Goal: Task Accomplishment & Management: Use online tool/utility

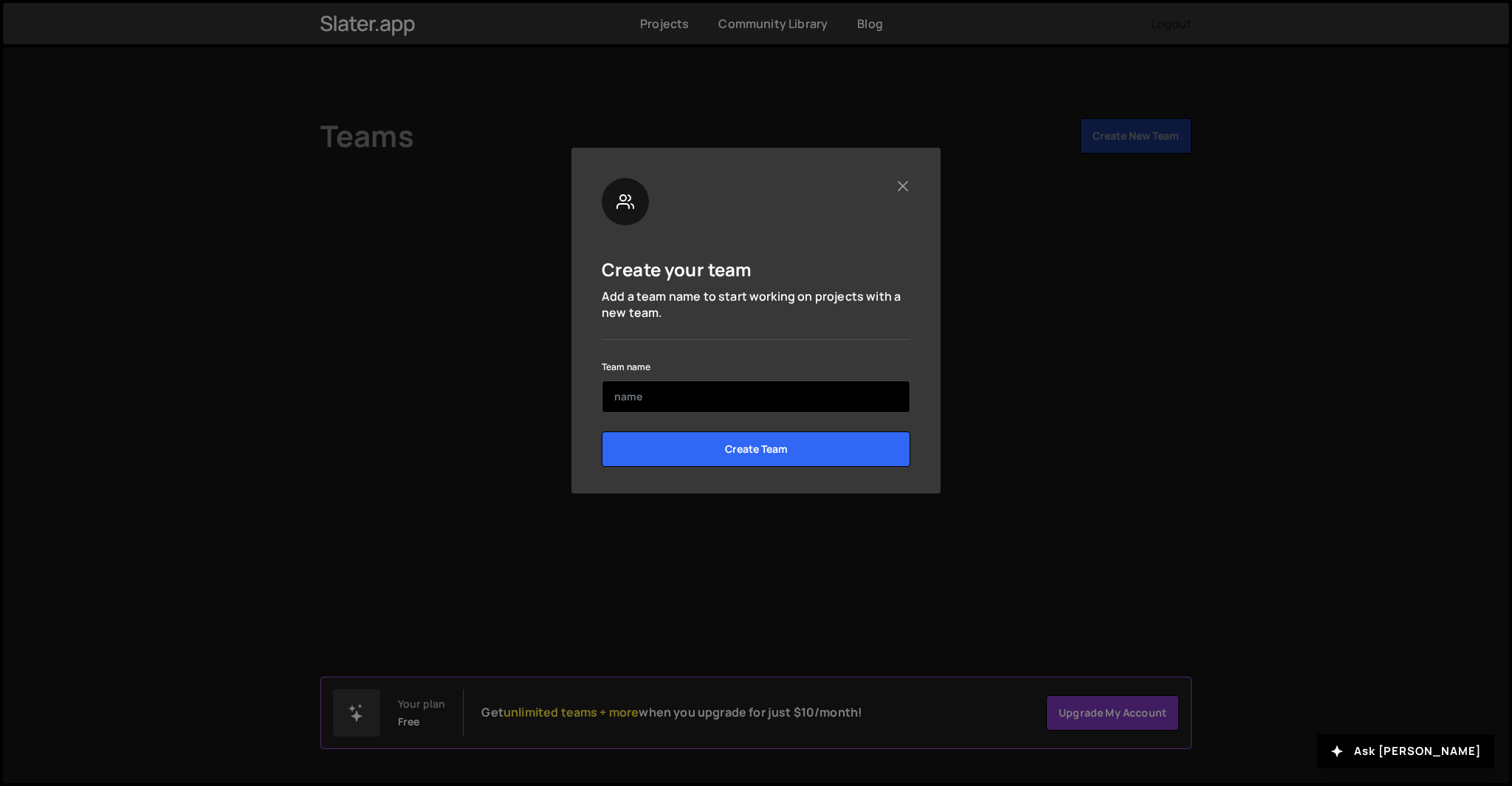
click at [669, 410] on input "text" at bounding box center [756, 396] width 309 height 32
type input "TNT"
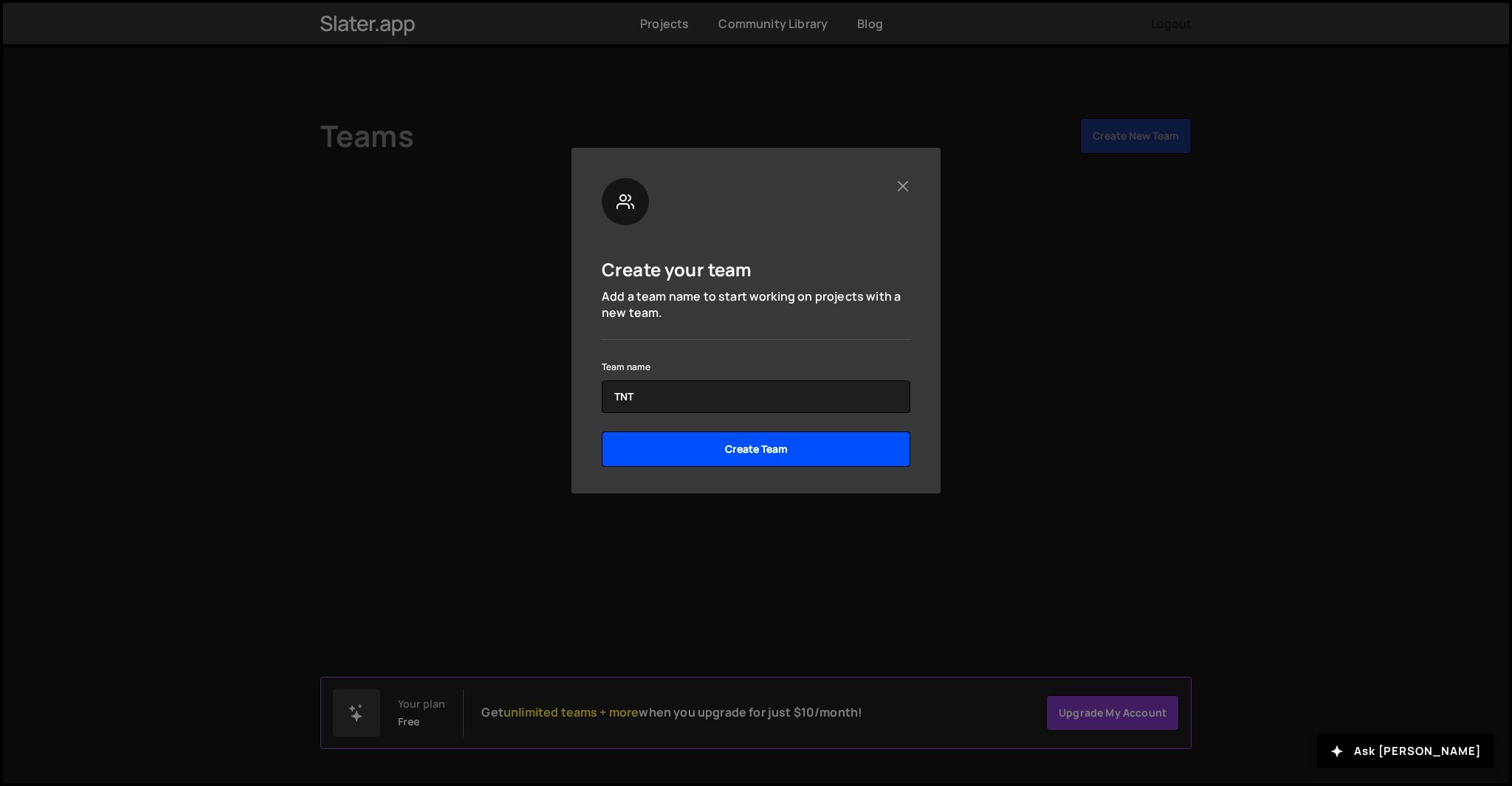
click at [708, 446] on input "Create Team" at bounding box center [756, 449] width 309 height 35
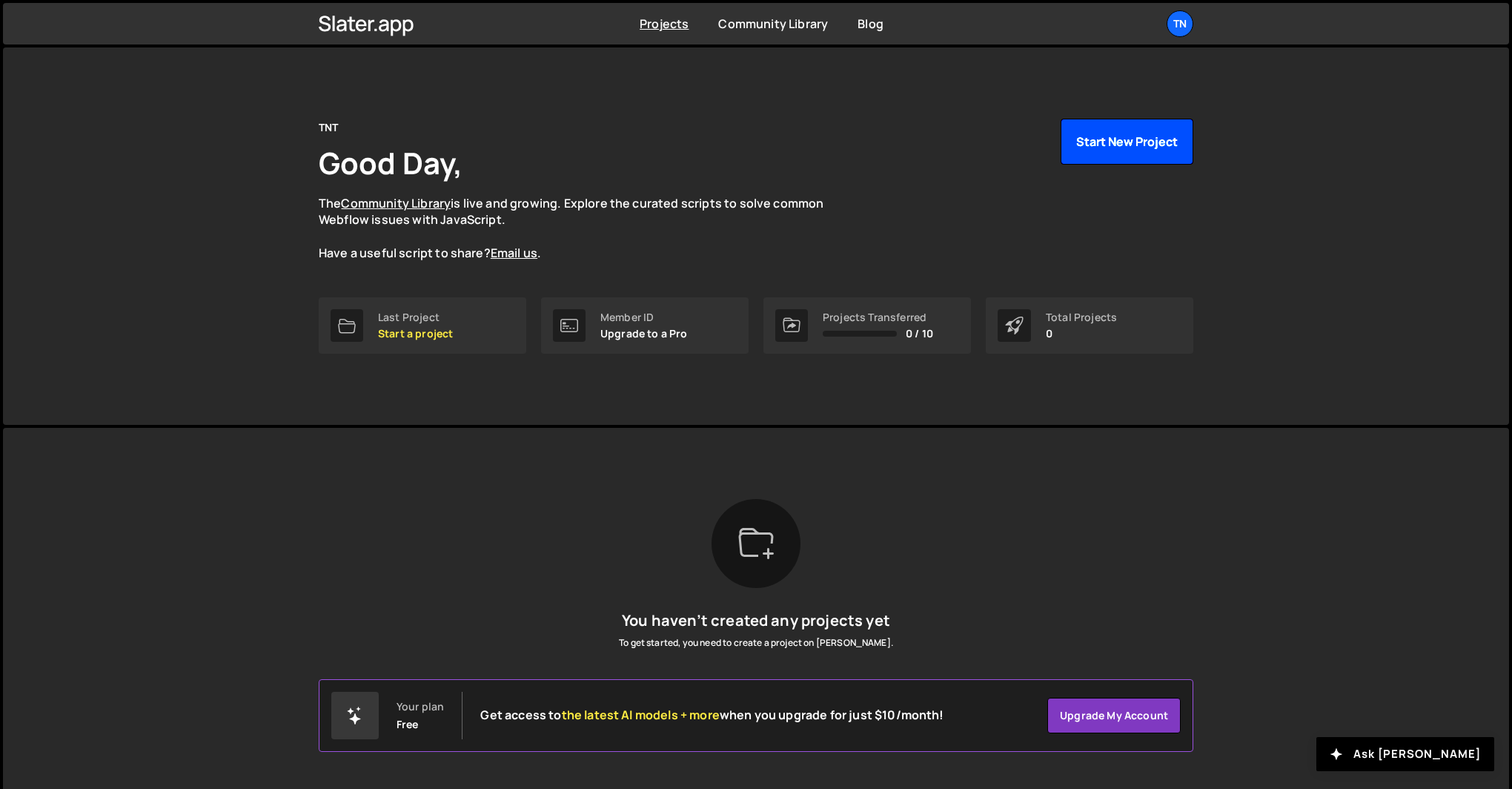
click at [1120, 134] on button "Start New Project" at bounding box center [1127, 141] width 133 height 46
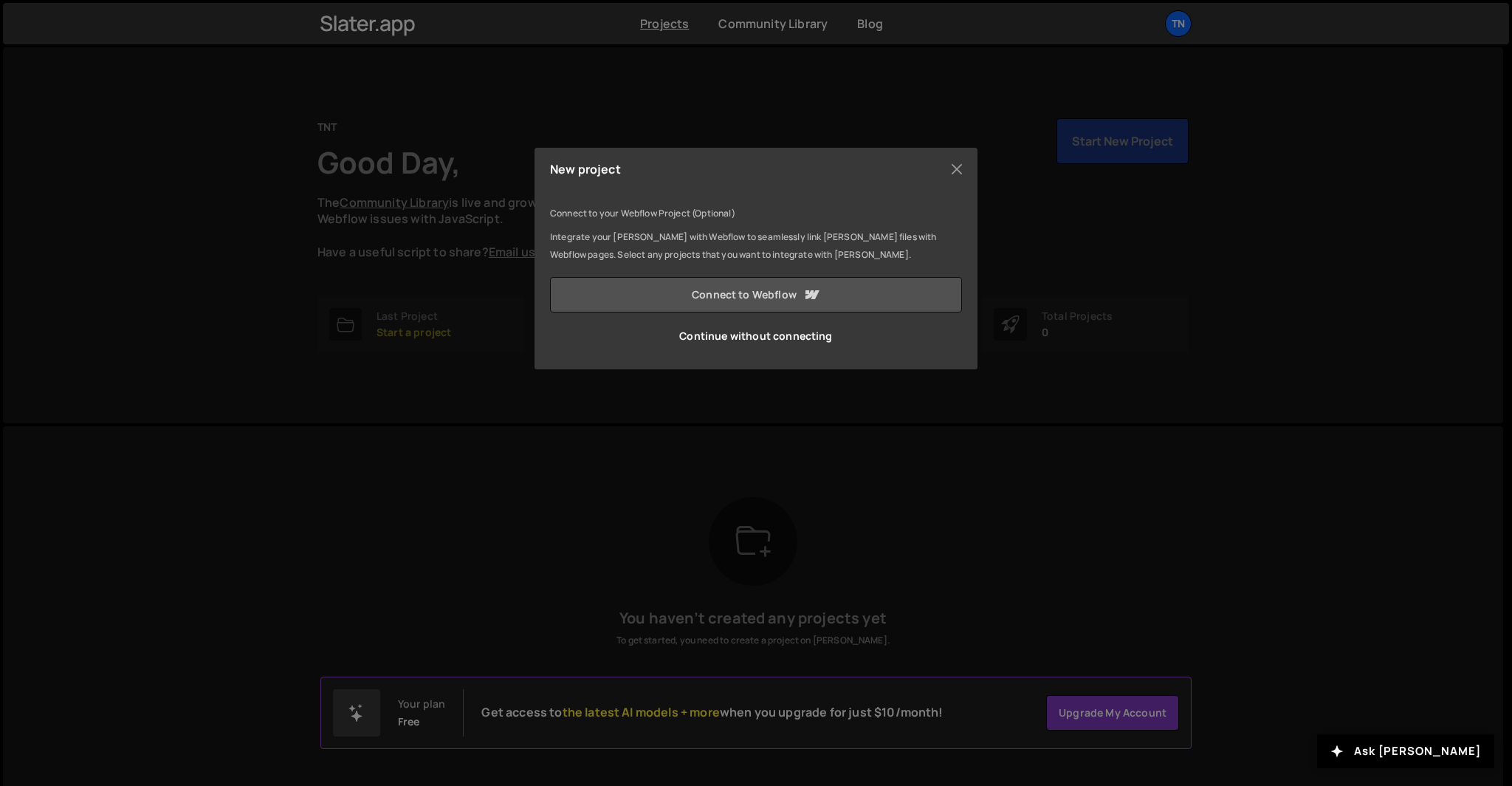
click at [731, 297] on link "Connect to Webflow" at bounding box center [756, 294] width 412 height 35
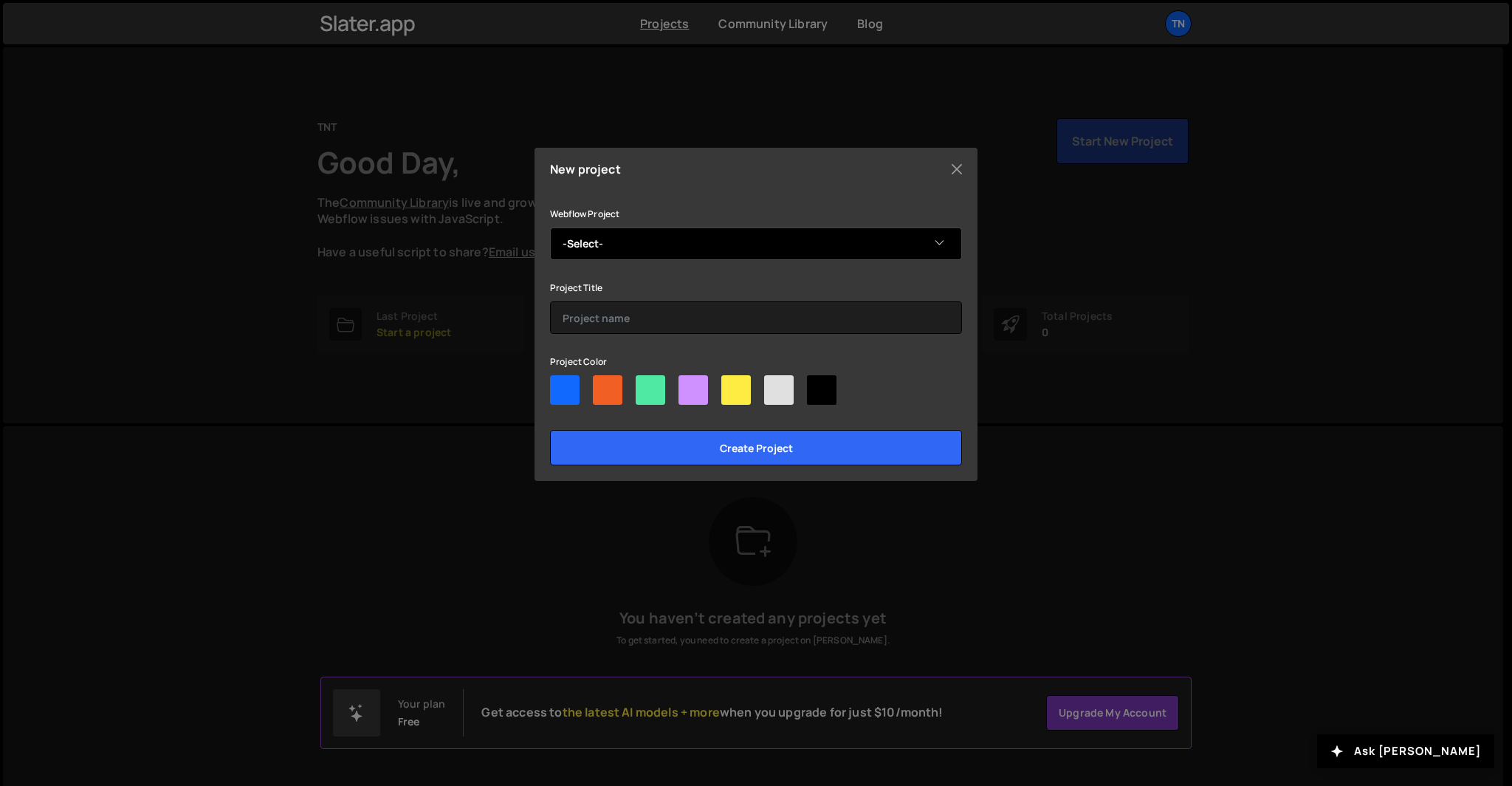
click at [592, 239] on select "-Select- TheNobleTrader" at bounding box center [756, 243] width 412 height 32
select select "68c15d9df9da59e6aeb3cf20"
click at [550, 228] on select "-Select- TheNobleTrader" at bounding box center [756, 243] width 412 height 32
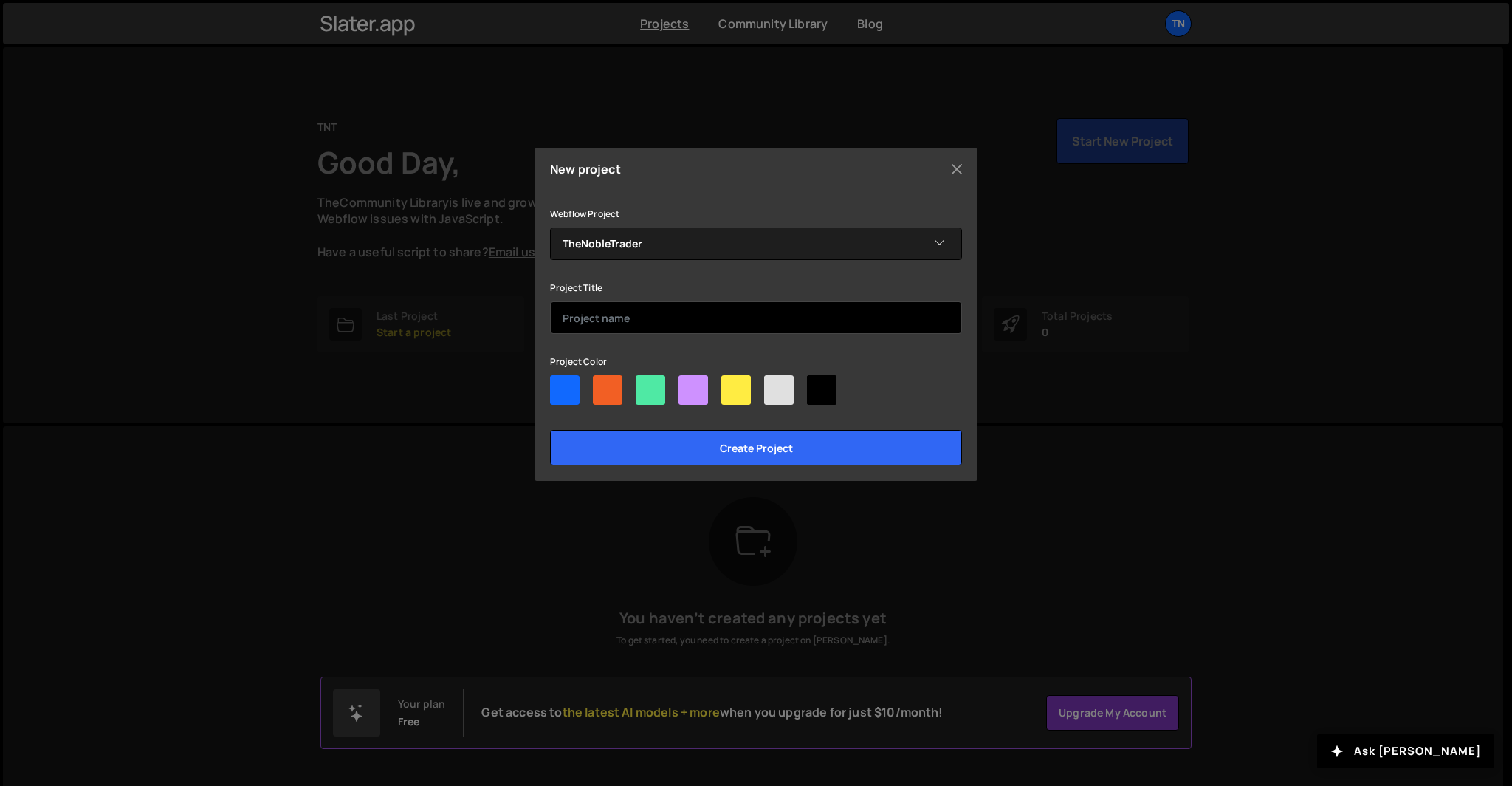
click at [652, 316] on input "text" at bounding box center [756, 317] width 412 height 32
click at [570, 393] on div at bounding box center [565, 390] width 29 height 29
click at [560, 385] on input"] "radio" at bounding box center [555, 380] width 10 height 10
radio input"] "true"
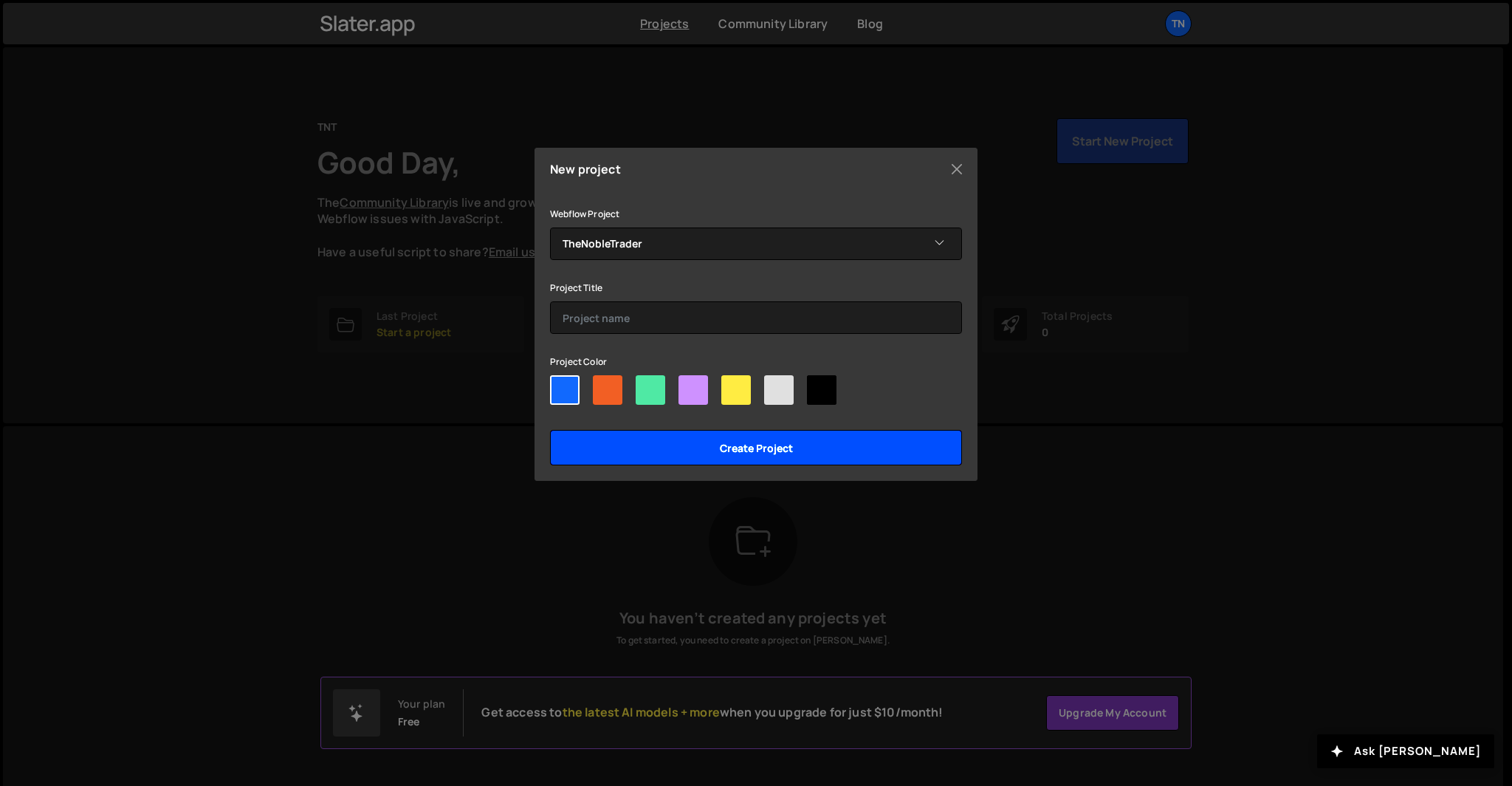
drag, startPoint x: 777, startPoint y: 393, endPoint x: 751, endPoint y: 435, distance: 49.4
click at [775, 394] on div at bounding box center [779, 390] width 29 height 29
click at [774, 385] on input"] "radio" at bounding box center [769, 380] width 10 height 10
radio input"] "true"
click at [756, 448] on input "Create project" at bounding box center [756, 447] width 412 height 35
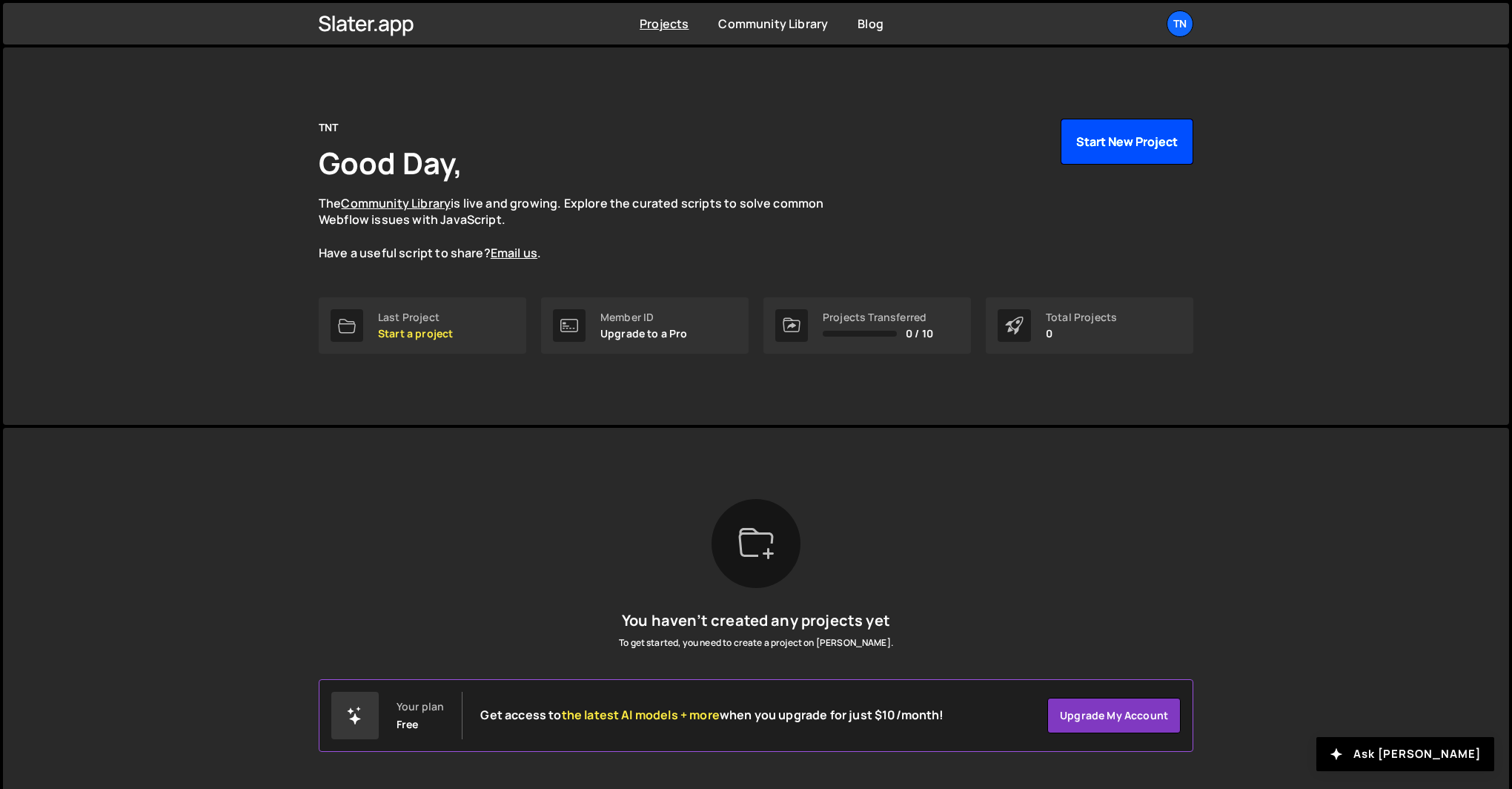
click at [1153, 133] on button "Start New Project" at bounding box center [1127, 141] width 133 height 46
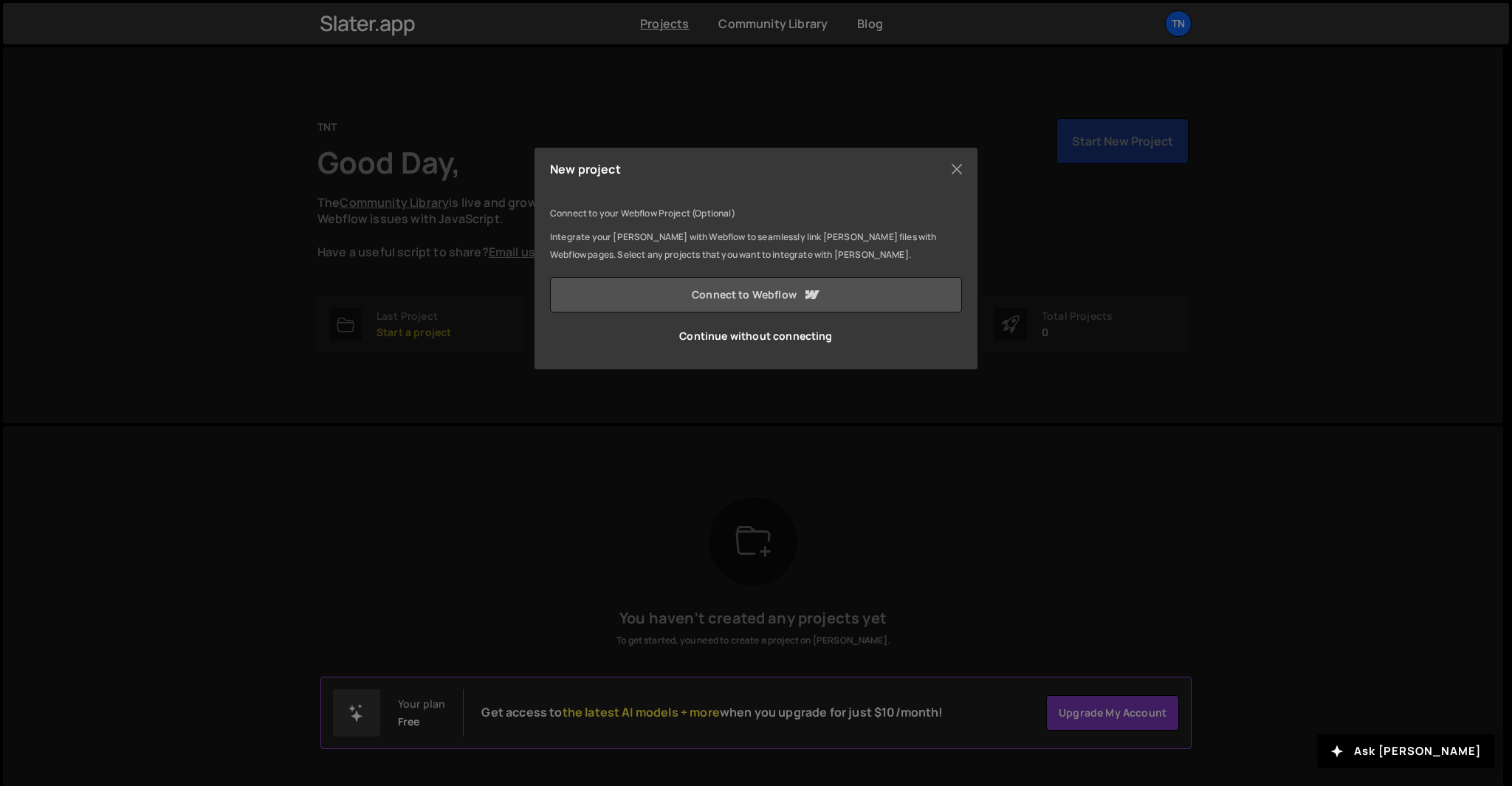
click at [751, 296] on link "Connect to Webflow" at bounding box center [756, 294] width 412 height 35
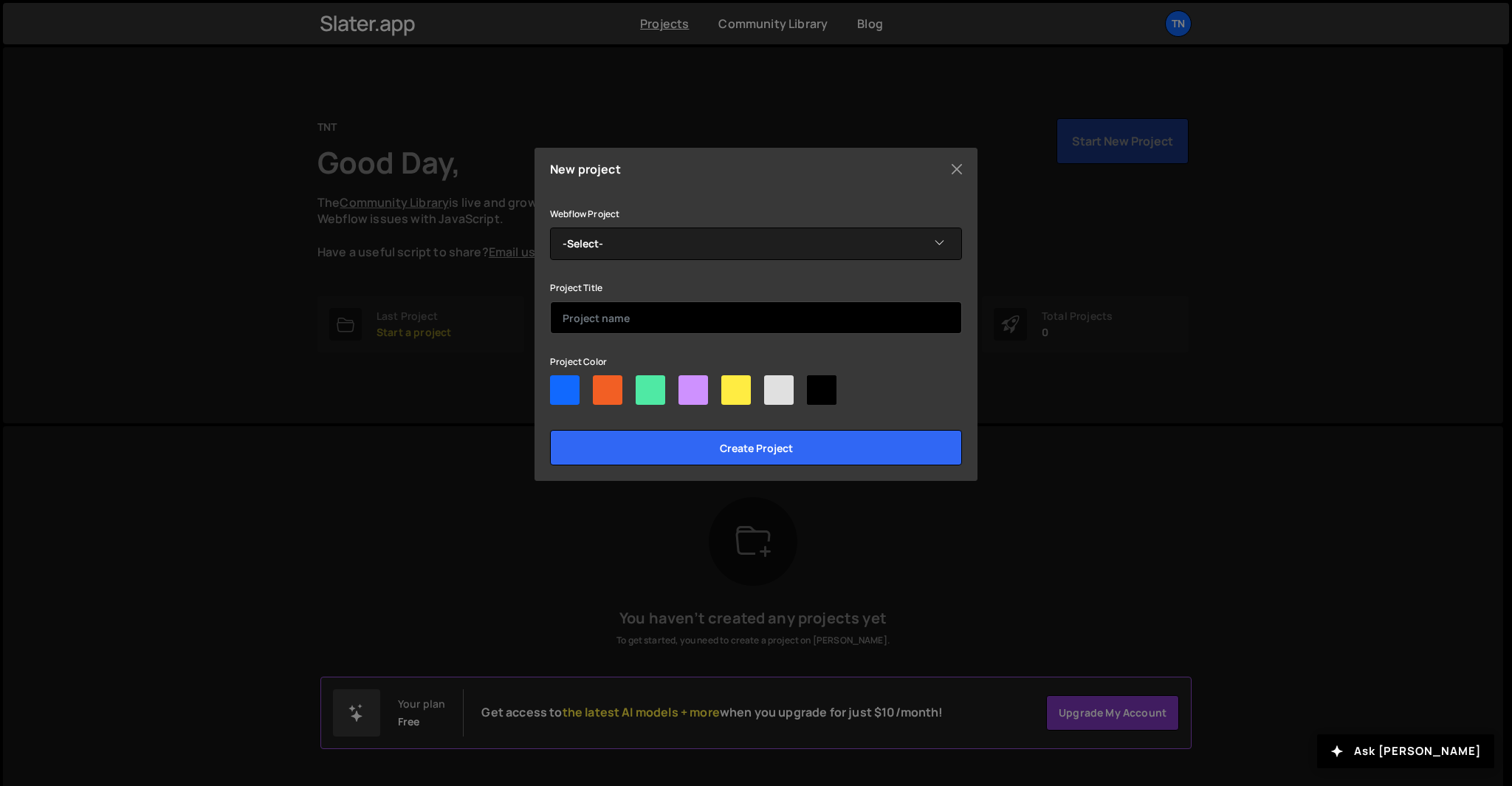
click at [597, 324] on input "text" at bounding box center [756, 317] width 412 height 32
type input "t"
type input "TheNobleTrader"
click at [789, 385] on div at bounding box center [779, 390] width 29 height 29
click at [774, 385] on input"] "radio" at bounding box center [769, 380] width 10 height 10
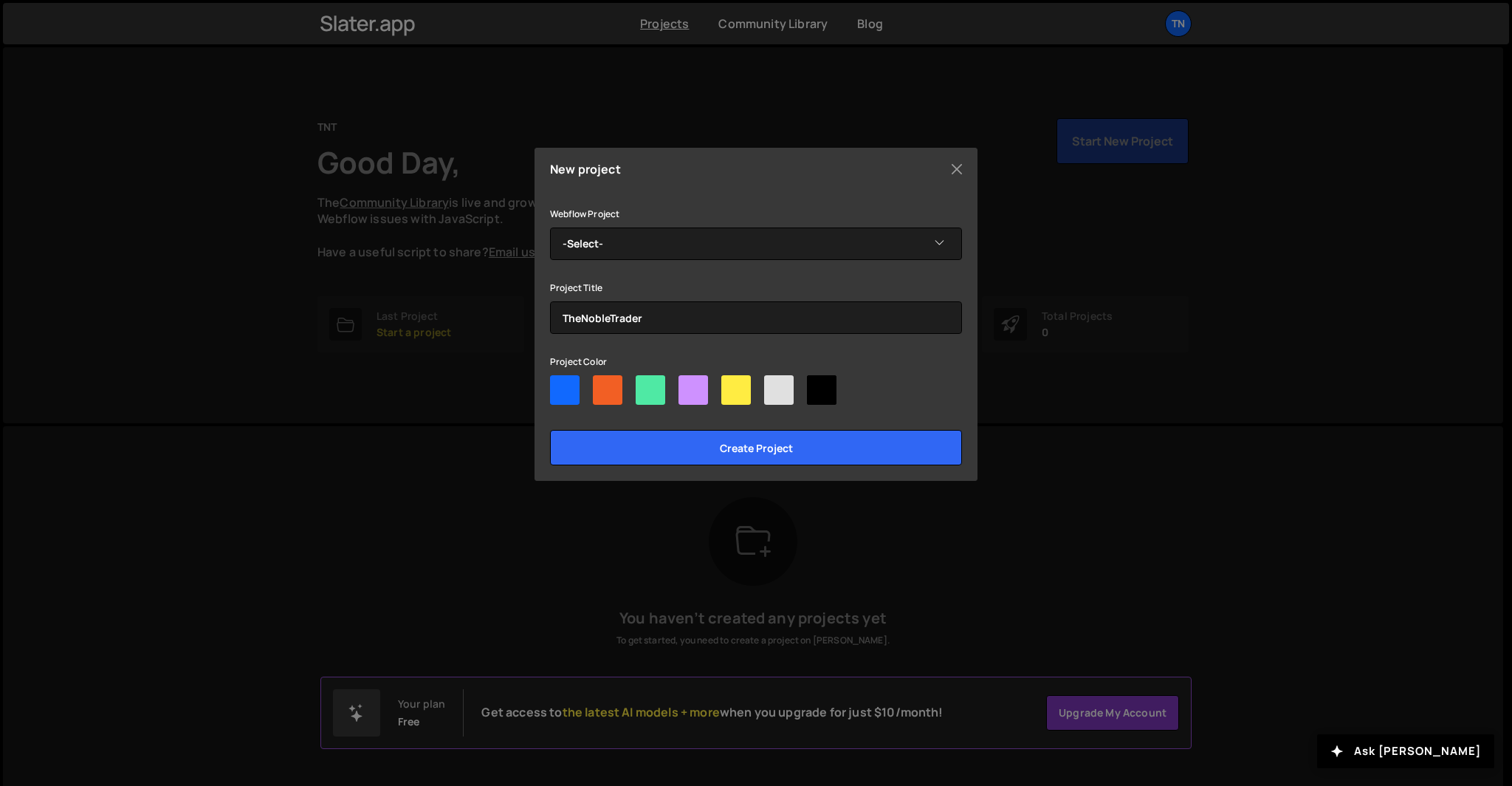
radio input"] "true"
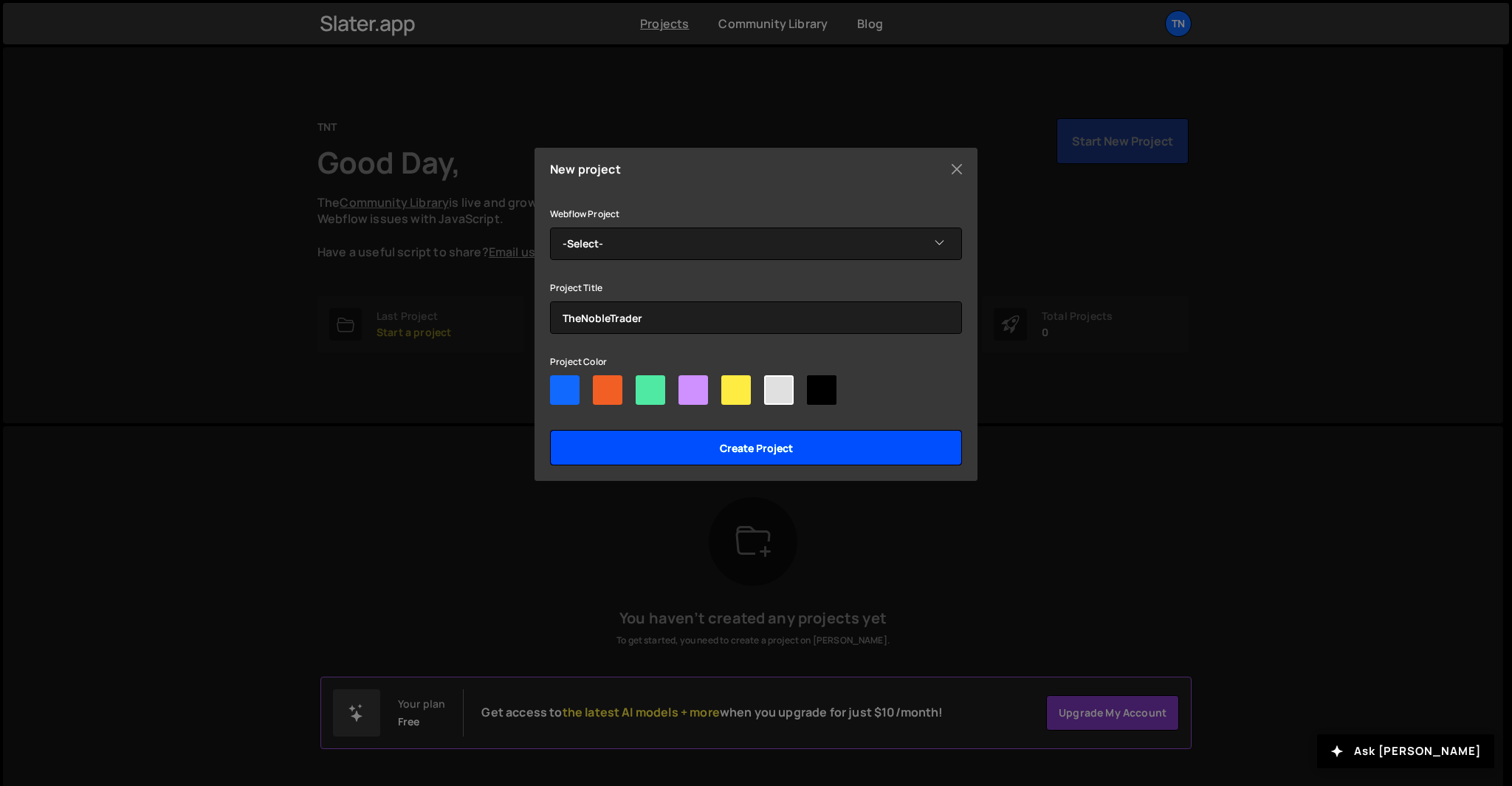
click at [745, 446] on input "Create project" at bounding box center [756, 447] width 412 height 35
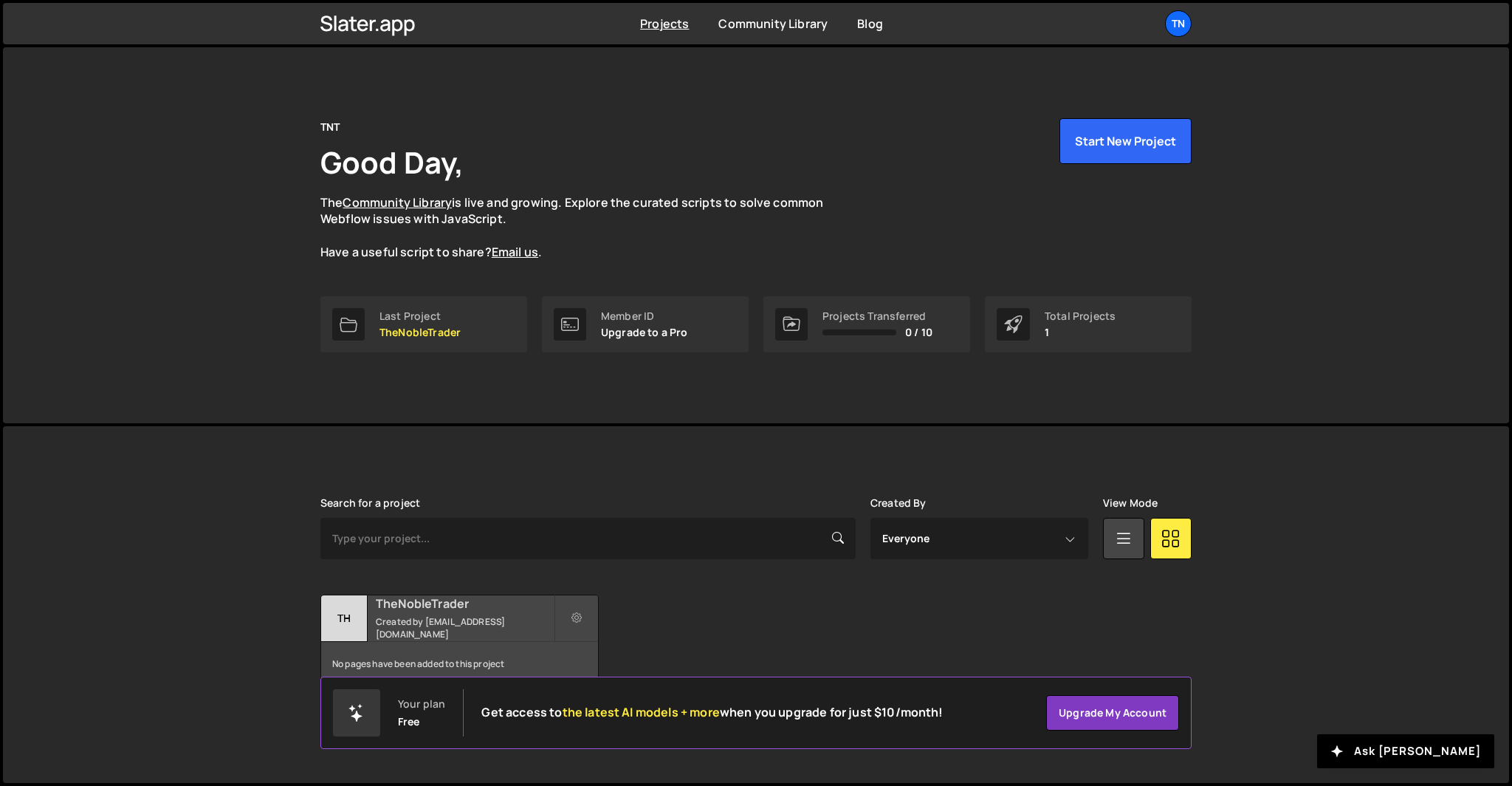
click at [469, 609] on h2 "TheNobleTrader" at bounding box center [464, 603] width 178 height 17
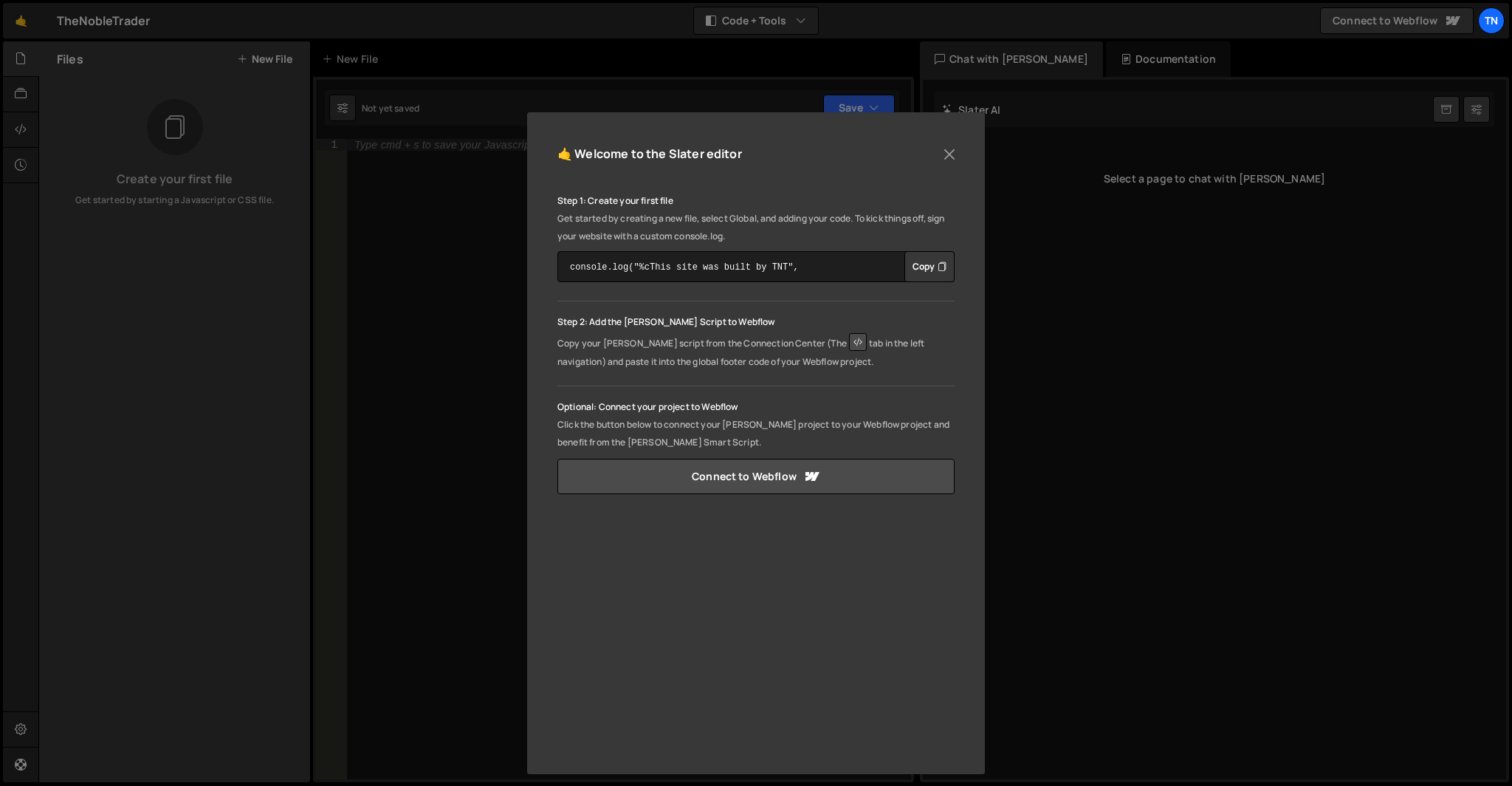
scroll to position [62, 0]
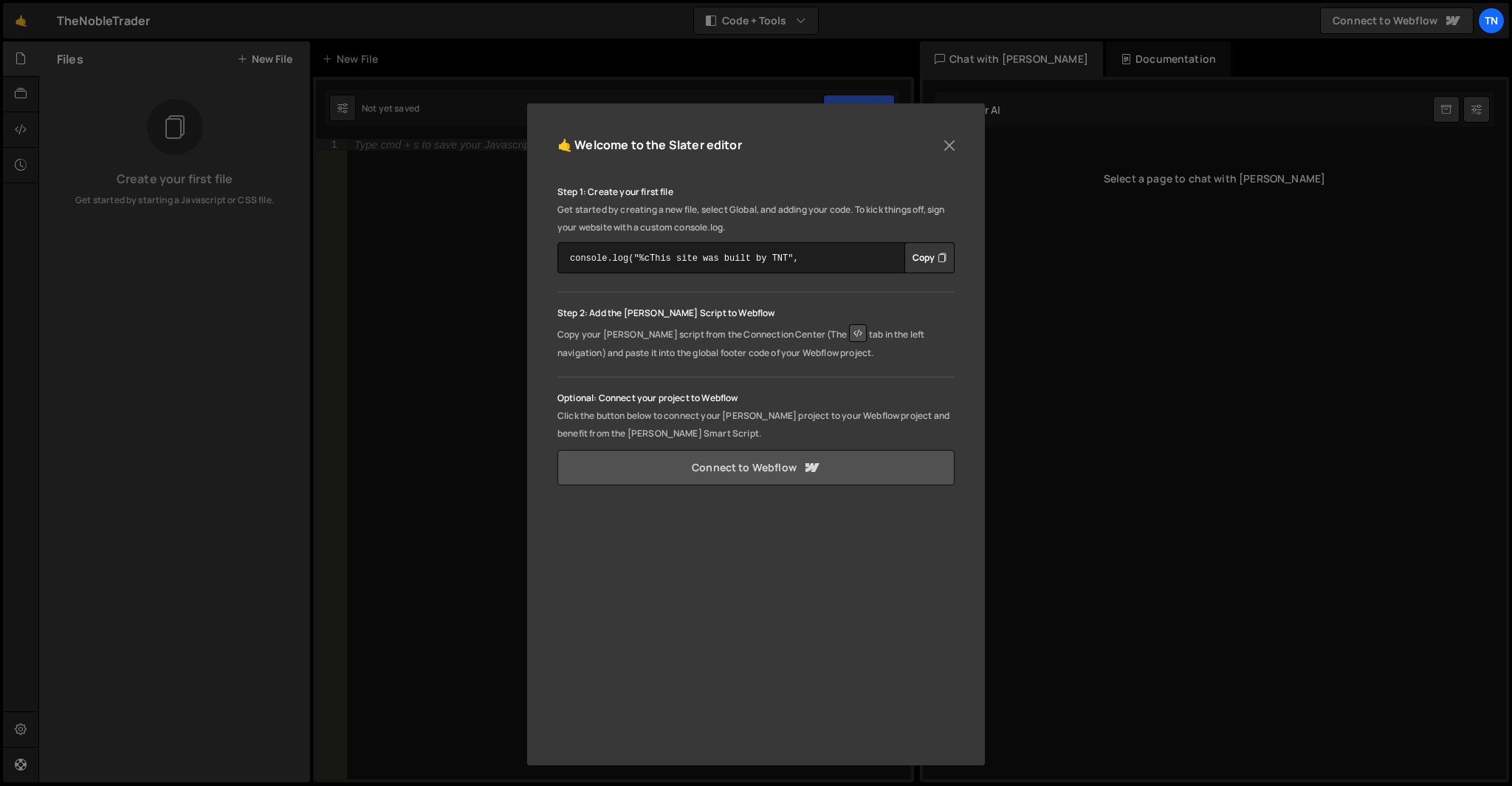
click at [738, 463] on link "Connect to Webflow" at bounding box center [756, 467] width 397 height 35
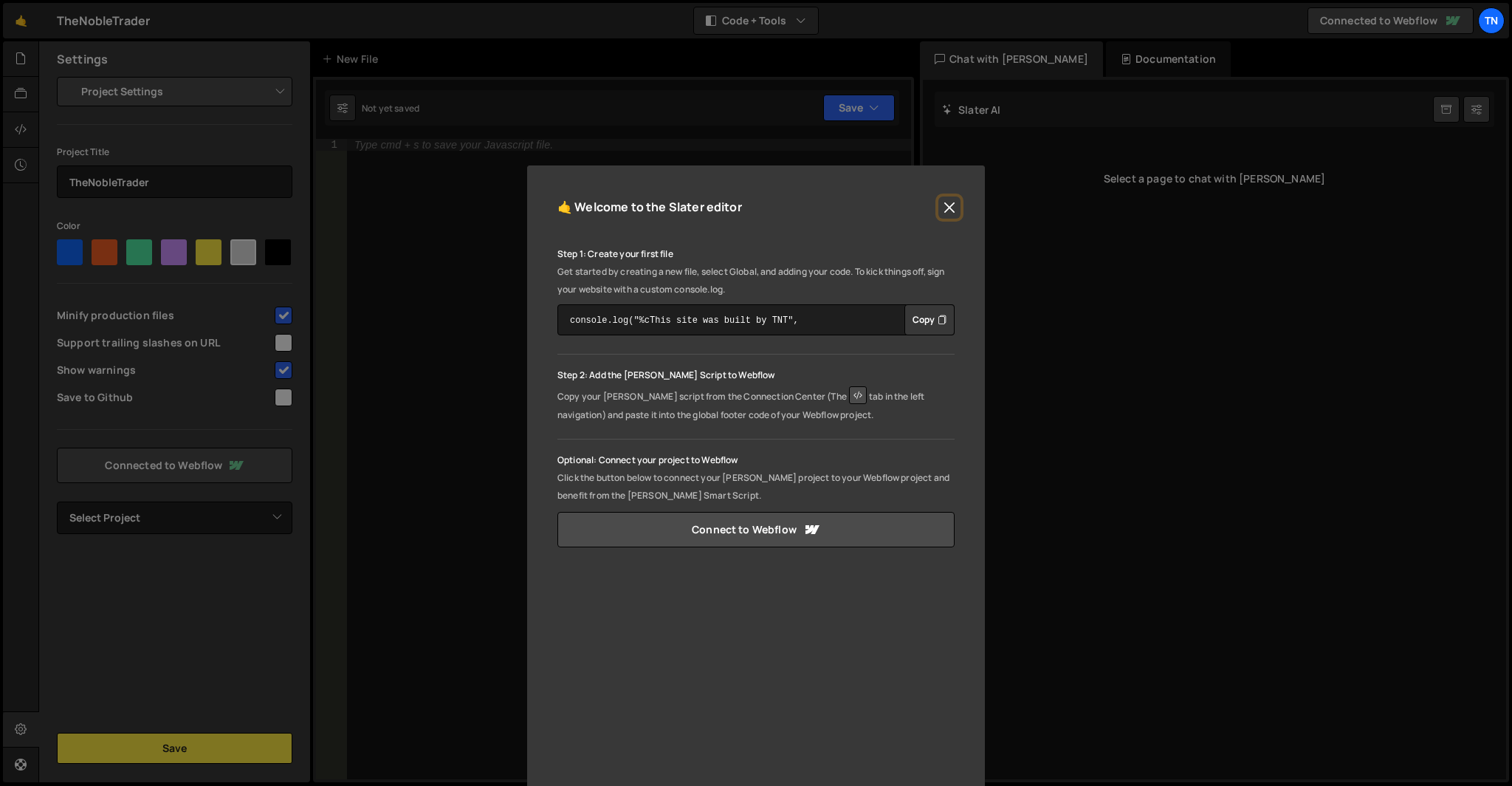
click at [947, 204] on button "Close" at bounding box center [950, 207] width 23 height 23
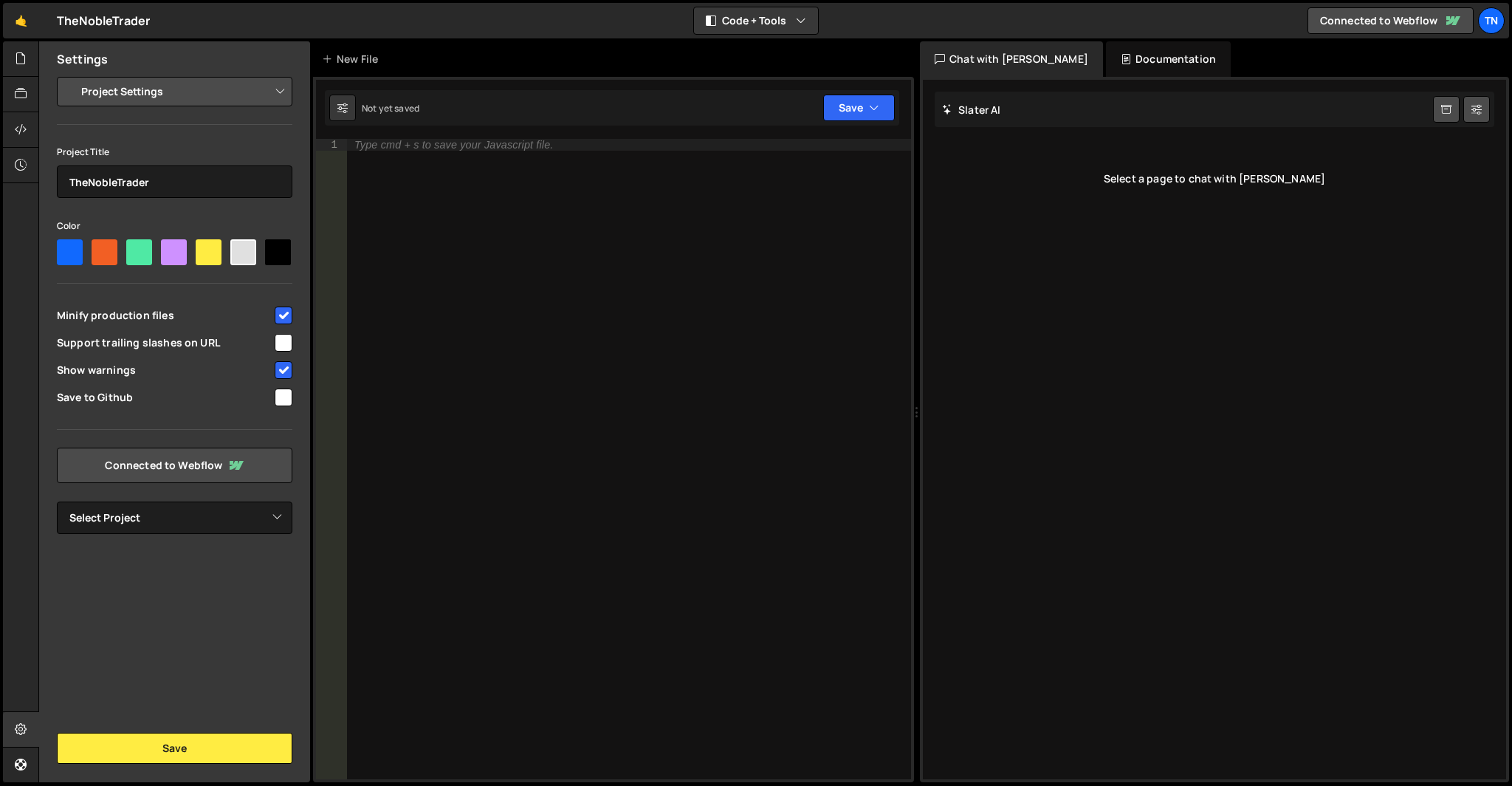
click at [523, 257] on div "Type cmd + s to save your Javascript file." at bounding box center [629, 471] width 564 height 664
click at [469, 260] on div "Type cmd + s to save your Javascript file." at bounding box center [629, 471] width 564 height 664
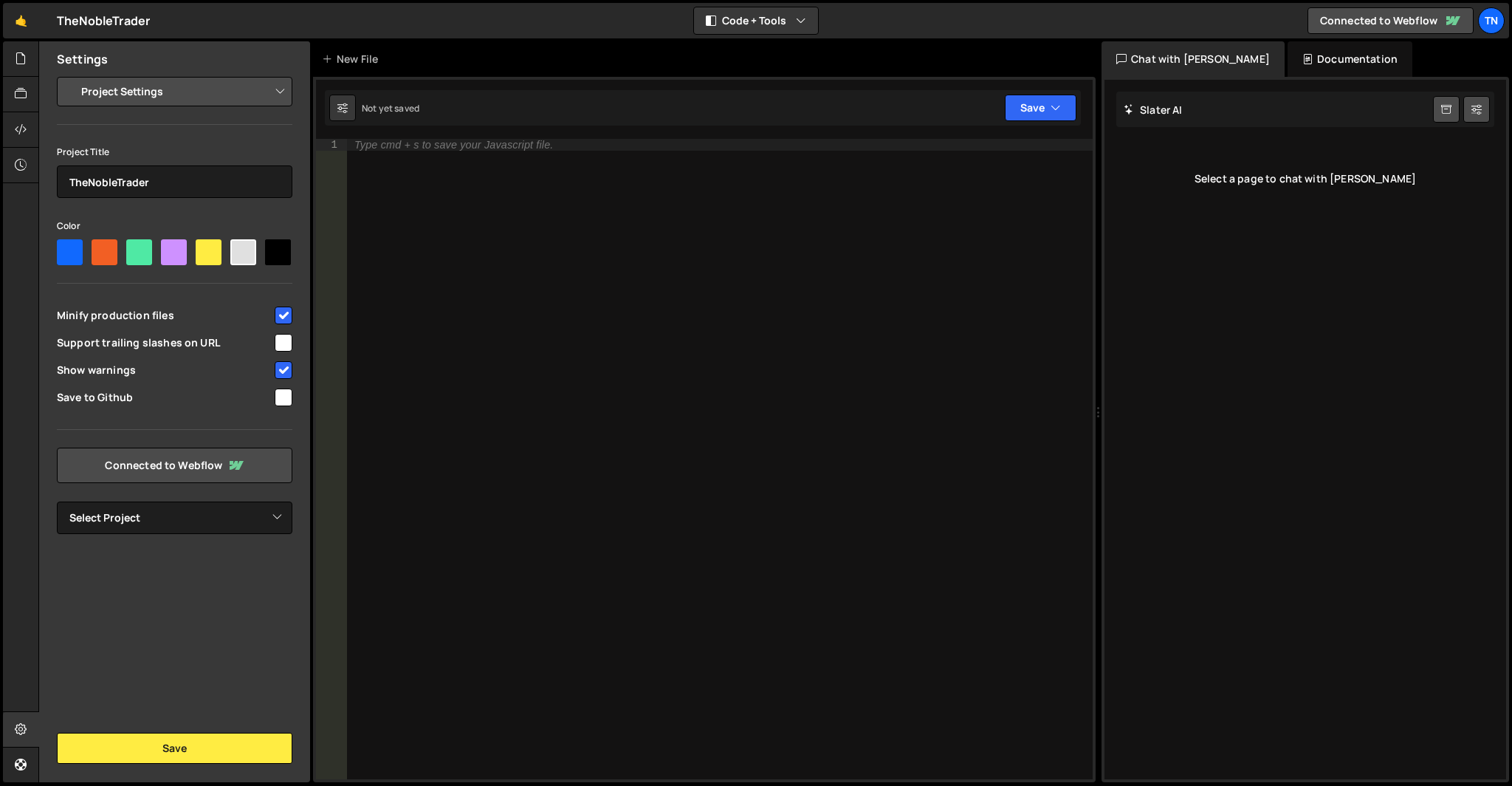
drag, startPoint x: 918, startPoint y: 116, endPoint x: 1090, endPoint y: 124, distance: 172.2
click at [1090, 124] on div "Files New File Create your first file Get started by starting a Javascript or C…" at bounding box center [775, 412] width 1474 height 742
click at [502, 110] on div "Not yet saved Upgrade to Edit Save Save to Staging S Not saved S G" at bounding box center [703, 108] width 756 height 35
click at [593, 166] on div "Type cmd + s to save your Javascript file." at bounding box center [720, 471] width 746 height 664
click at [428, 153] on div "Type cmd + s to save your Javascript file." at bounding box center [720, 471] width 746 height 664
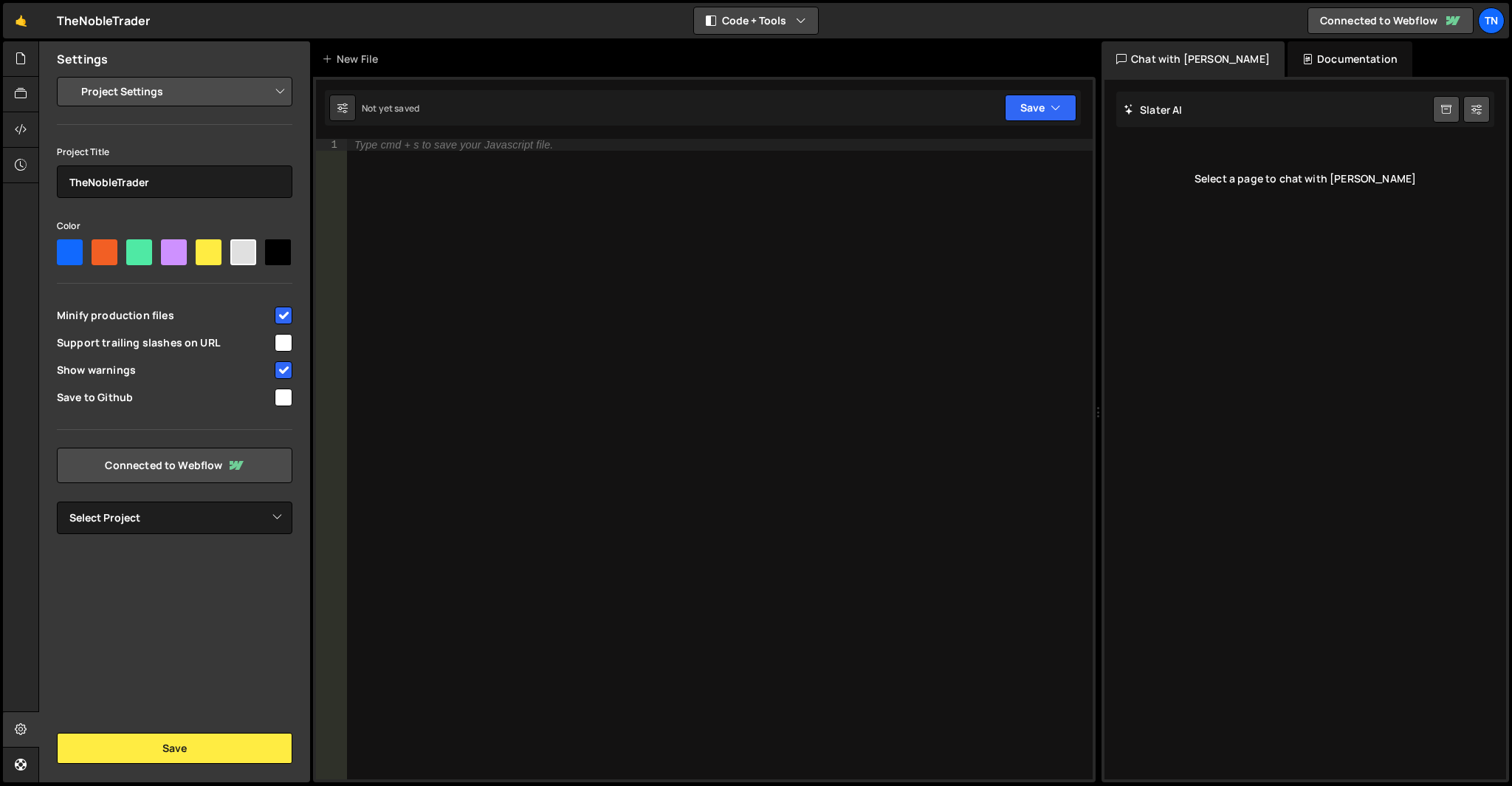
click at [751, 25] on button "Code + Tools" at bounding box center [756, 21] width 124 height 26
click at [619, 19] on div "🤙 TheNobleTrader ⚠️ Code is being edited in another browser Code + Tools Code O…" at bounding box center [756, 21] width 1506 height 35
